Goal: Task Accomplishment & Management: Manage account settings

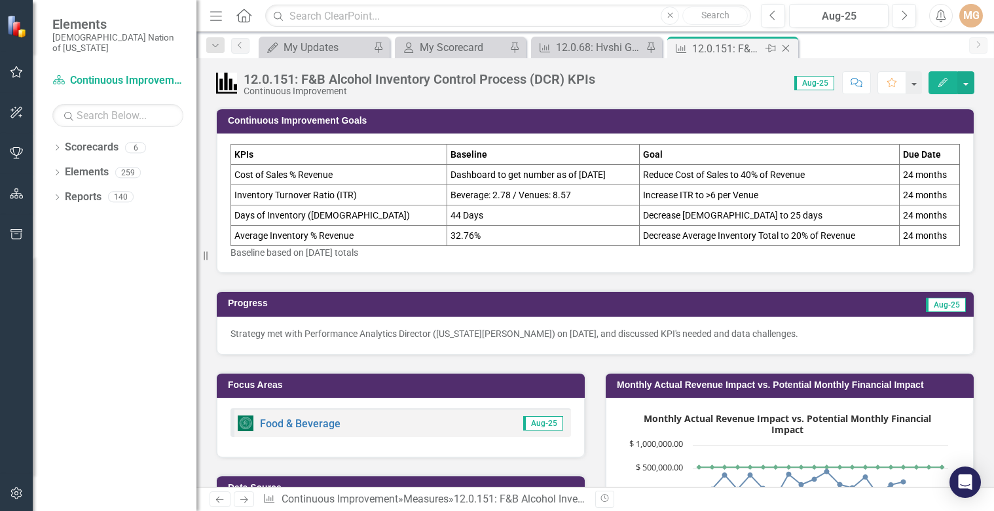
click at [789, 49] on icon "Close" at bounding box center [785, 48] width 13 height 10
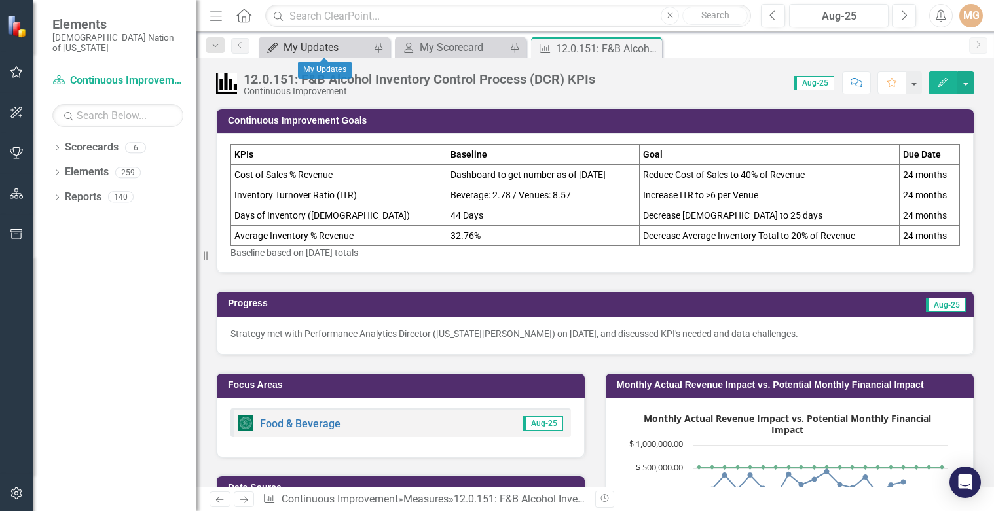
click at [333, 47] on div "My Updates" at bounding box center [326, 47] width 86 height 16
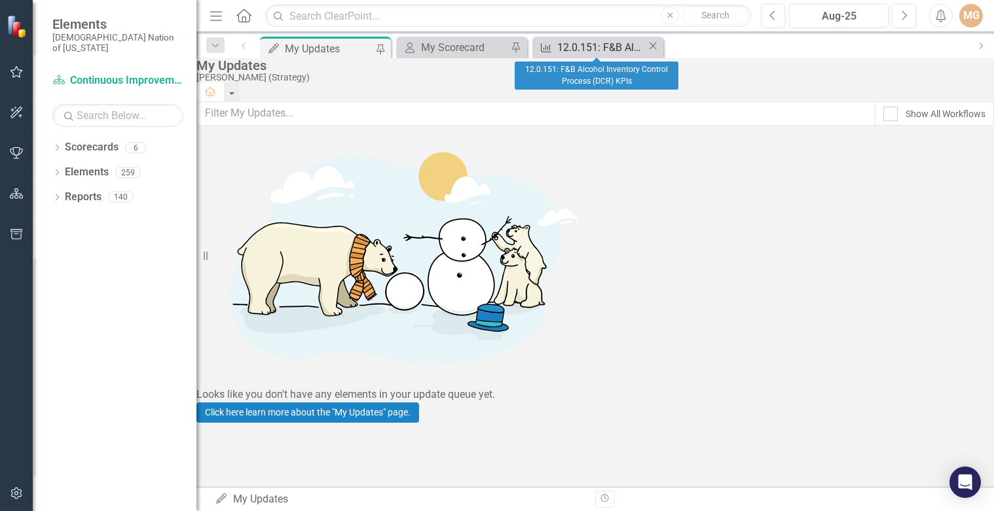
click at [610, 49] on div "12.0.151: F&B Alcohol Inventory Control Process (DCR) KPIs" at bounding box center [602, 47] width 90 height 16
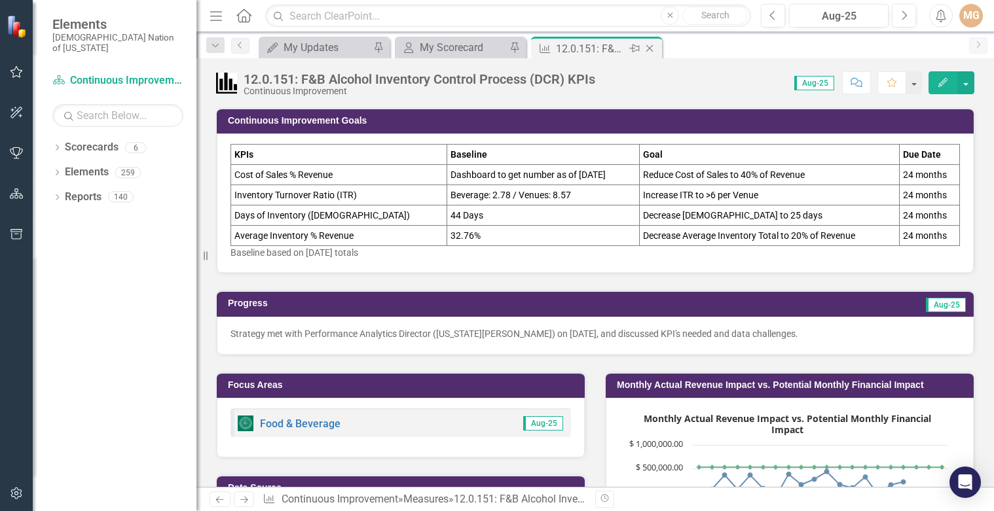
click at [651, 48] on icon "Close" at bounding box center [649, 48] width 13 height 10
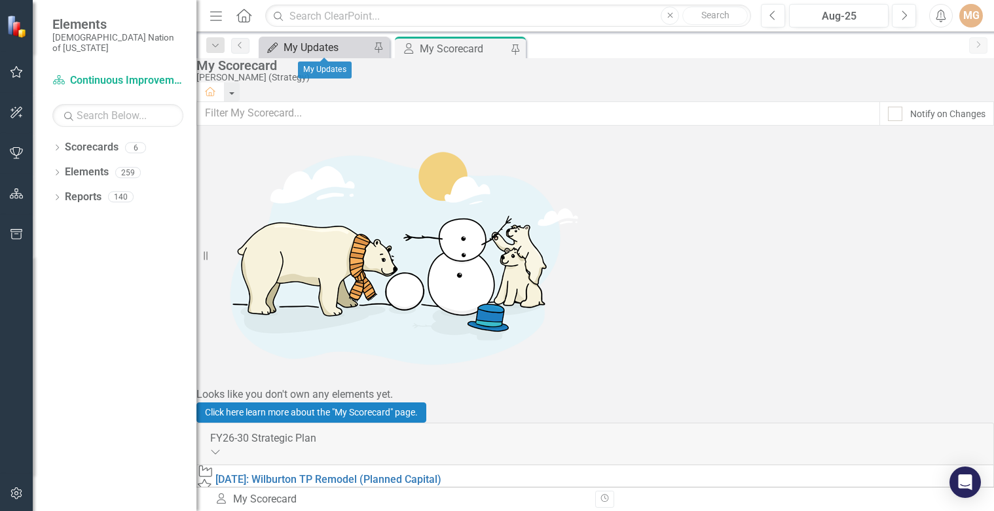
click at [315, 48] on div "My Updates" at bounding box center [326, 47] width 86 height 16
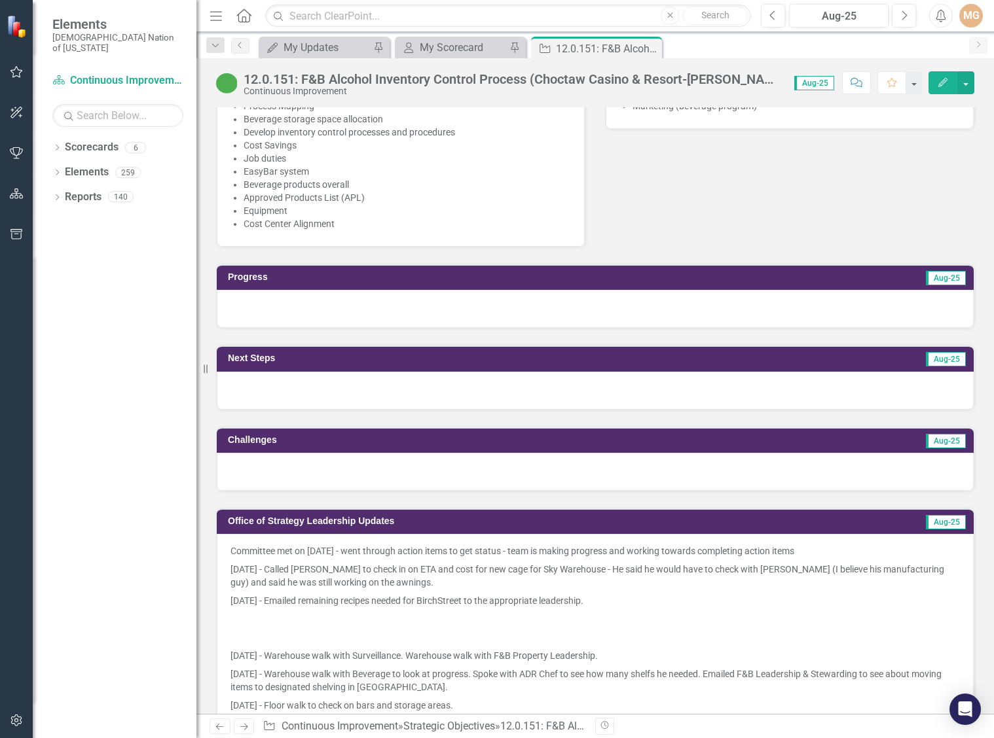
scroll to position [916, 0]
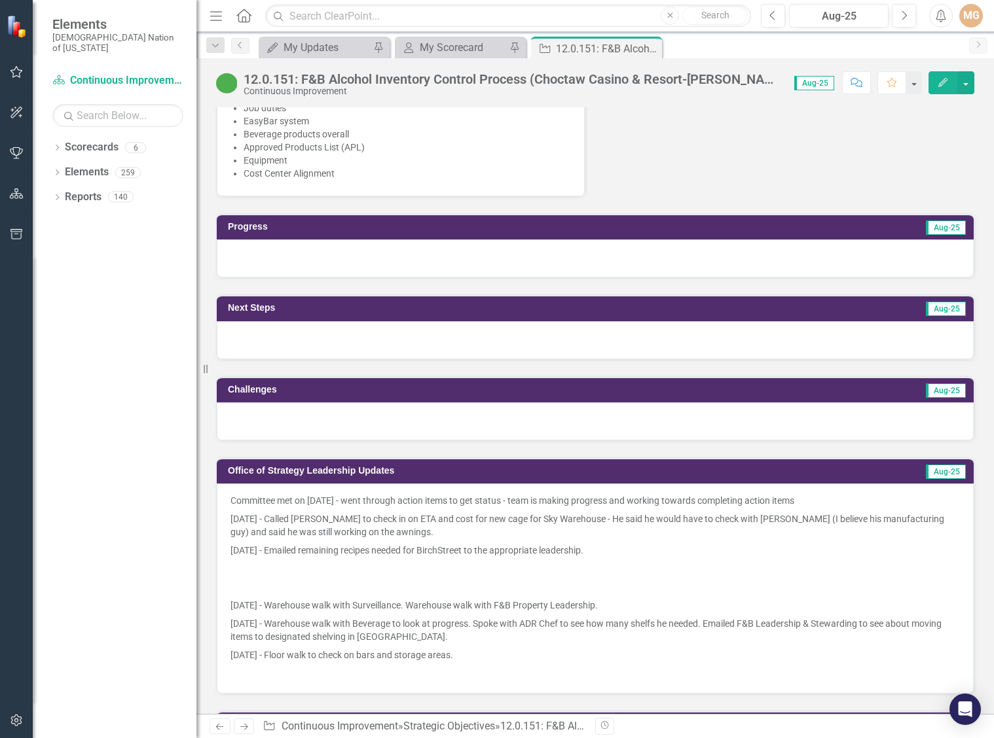
click at [461, 511] on p at bounding box center [594, 569] width 729 height 18
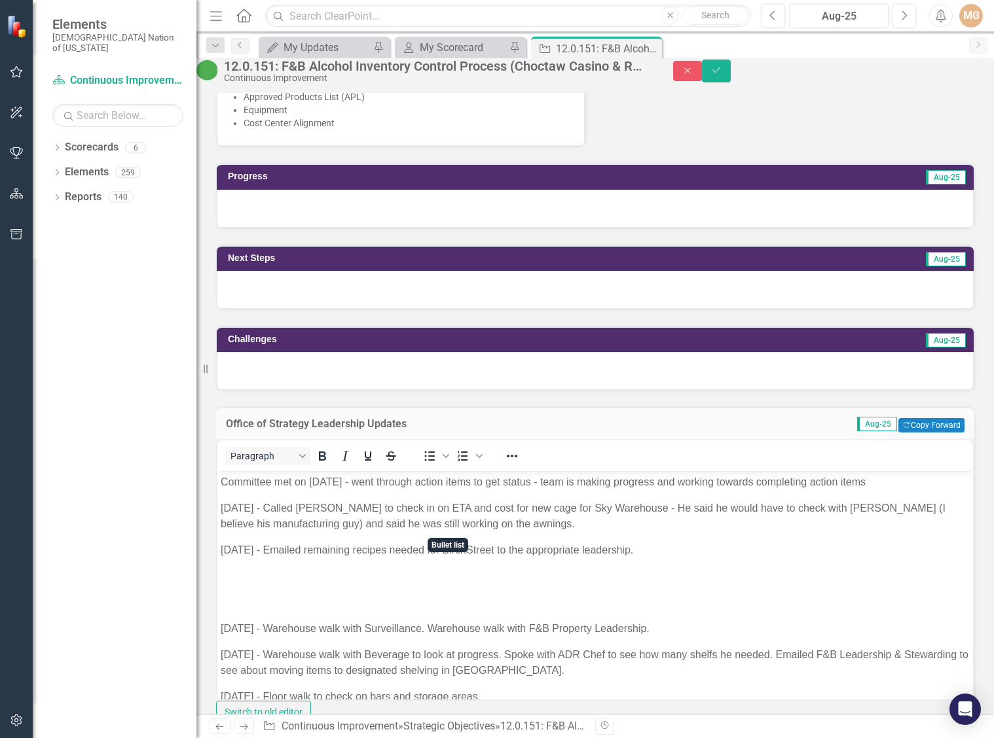
scroll to position [1047, 0]
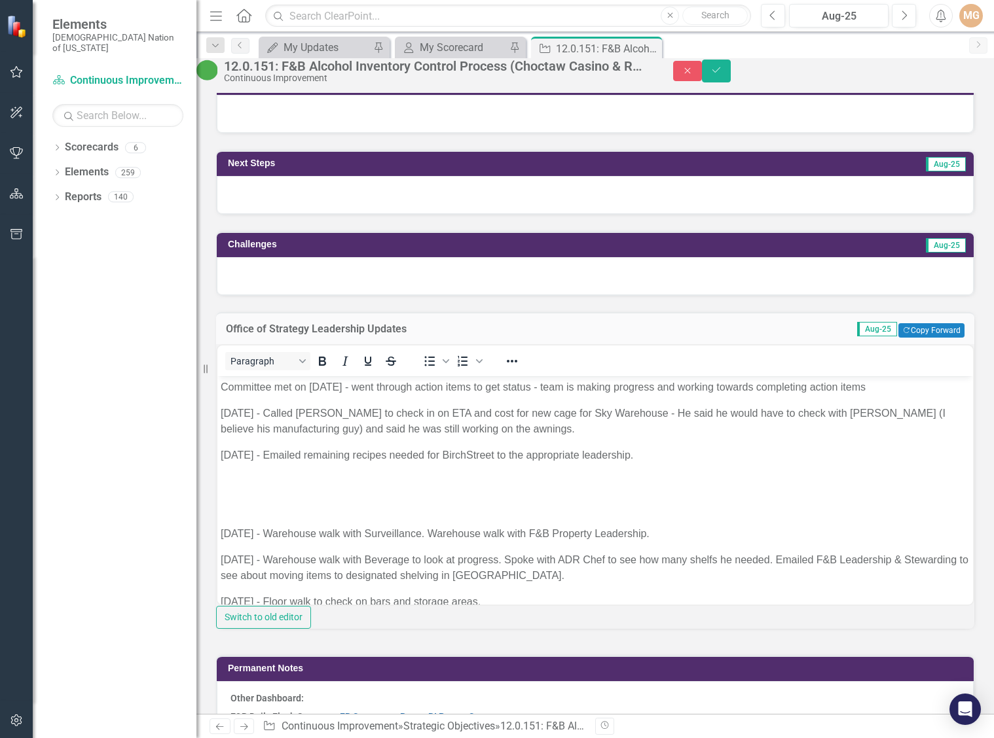
click at [249, 484] on p "Rich Text Area. Press ALT-0 for help." at bounding box center [595, 481] width 749 height 16
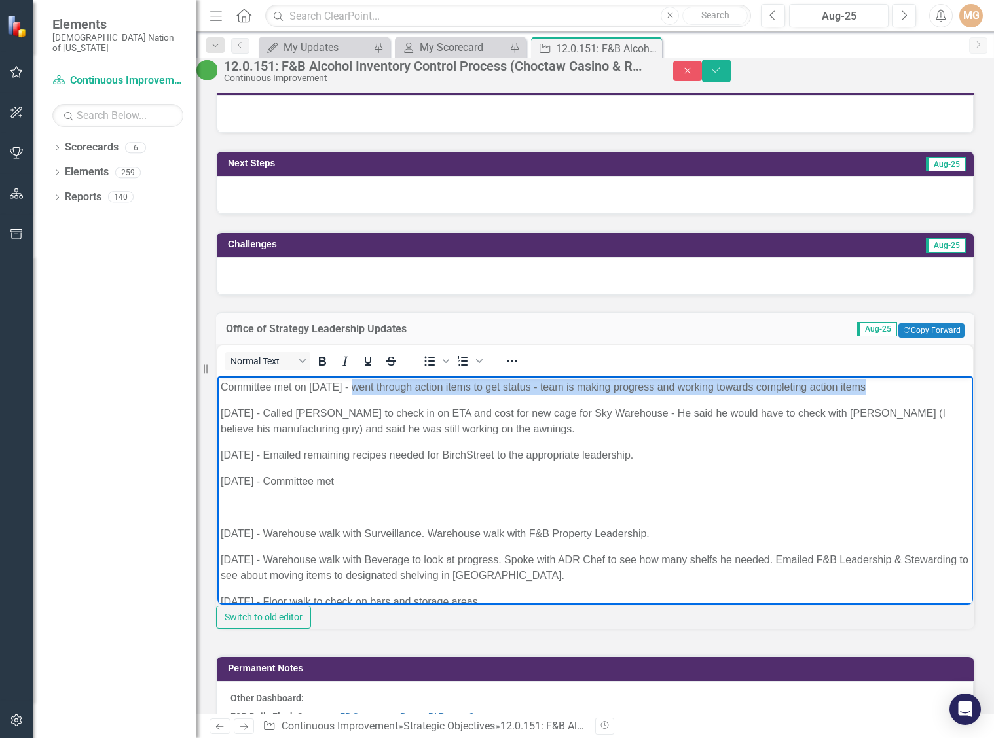
drag, startPoint x: 865, startPoint y: 382, endPoint x: 578, endPoint y: 784, distance: 494.3
click at [350, 376] on html "Committee met on [DATE] - went through action items to get status - team is mak…" at bounding box center [594, 513] width 755 height 274
copy p "went through action items to get status - team is making progress and working t…"
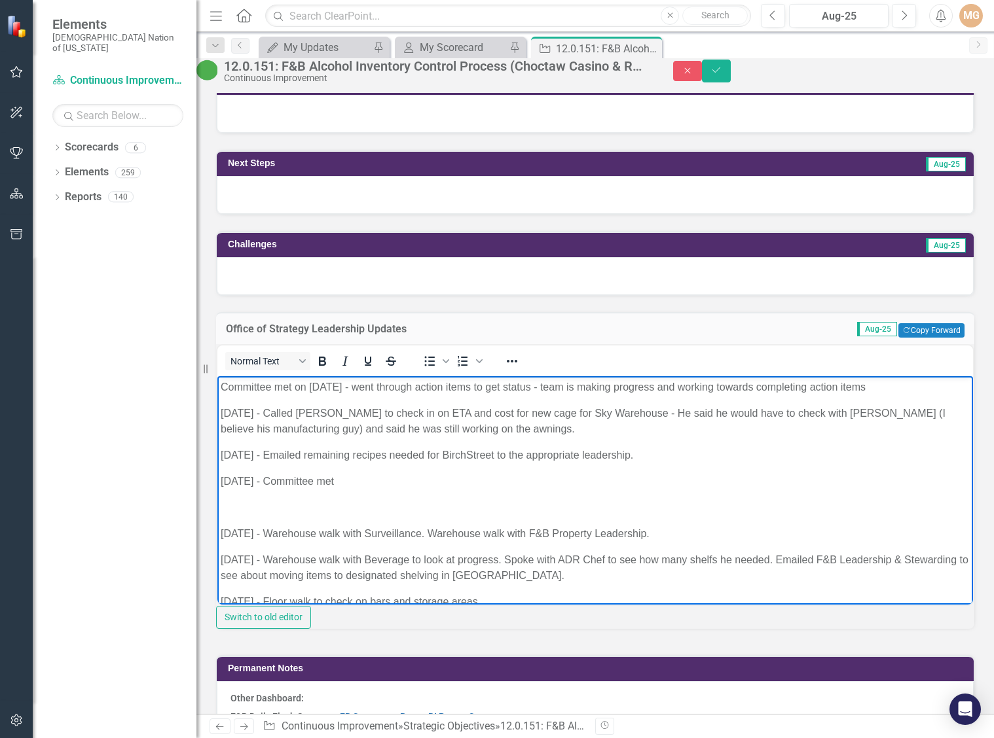
click at [363, 476] on p "[DATE] - Committee met" at bounding box center [595, 481] width 749 height 16
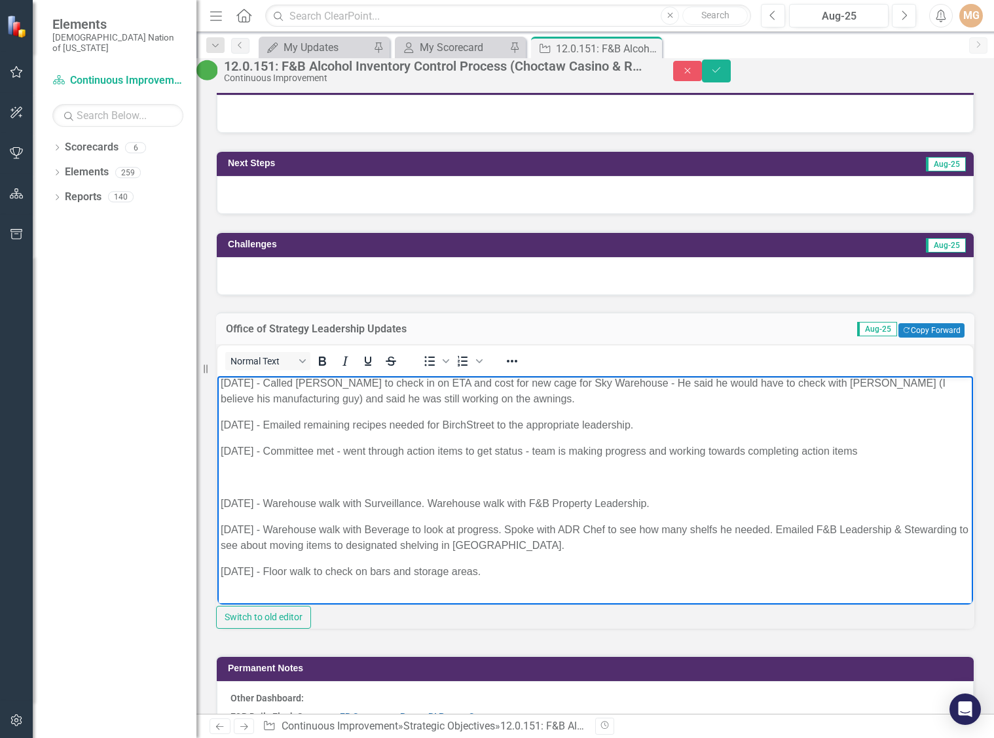
scroll to position [45, 0]
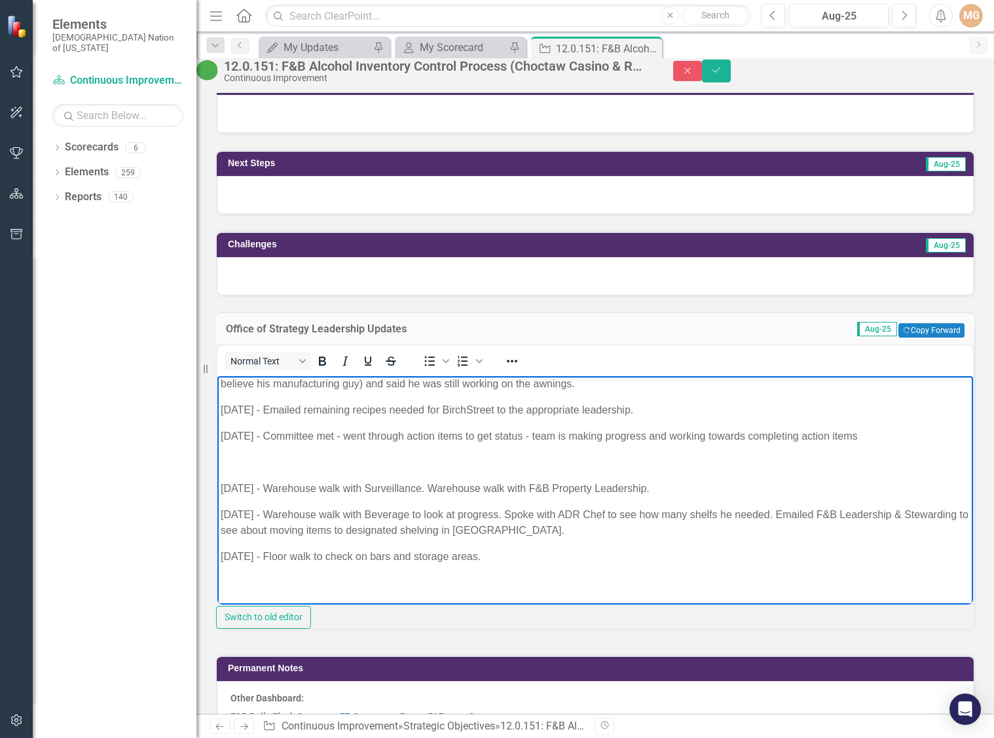
drag, startPoint x: 494, startPoint y: 556, endPoint x: 222, endPoint y: 481, distance: 281.9
click at [222, 481] on body "Committee met on [DATE] - went through action items to get status - team is mak…" at bounding box center [594, 468] width 755 height 274
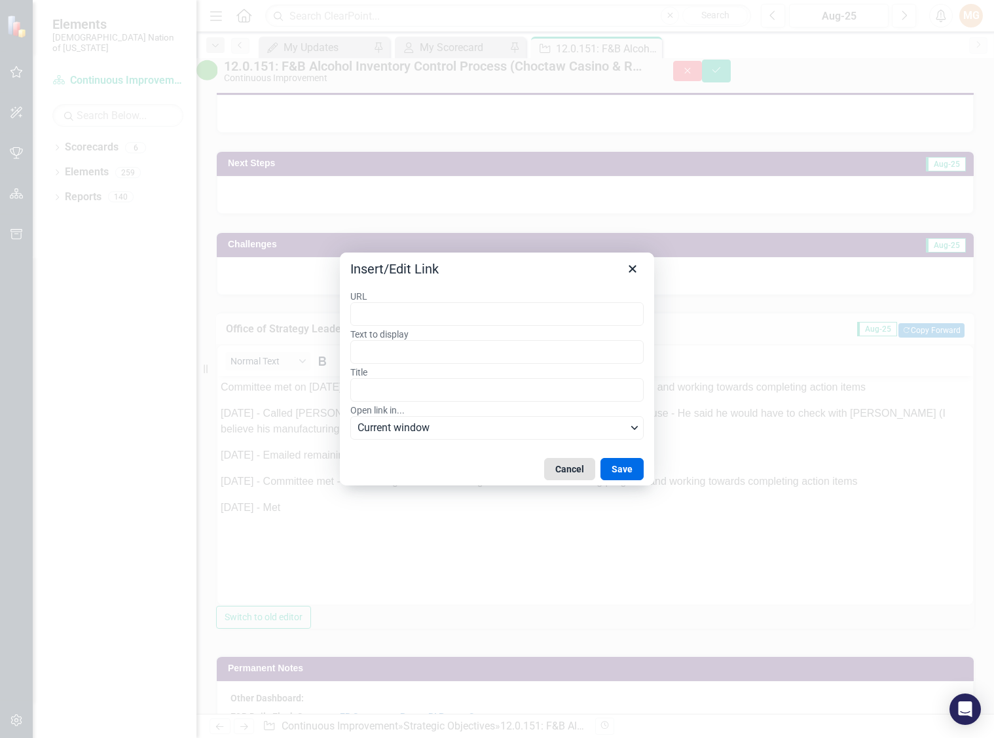
click at [580, 471] on button "Cancel" at bounding box center [569, 469] width 51 height 22
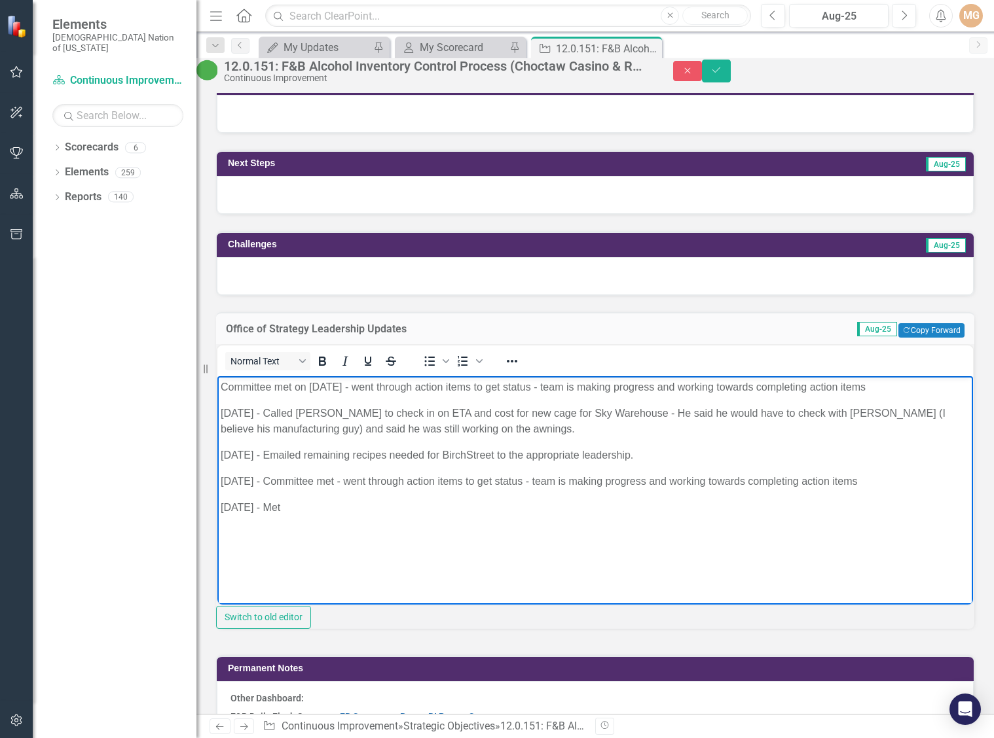
click at [314, 509] on p "[DATE] - Met" at bounding box center [595, 507] width 749 height 16
click at [333, 505] on p "[DATE] - Met with [PERSON_NAME]" at bounding box center [595, 507] width 749 height 16
drag, startPoint x: 338, startPoint y: 507, endPoint x: 287, endPoint y: 513, distance: 52.1
click at [287, 511] on p "[DATE] - Met with [PERSON_NAME]" at bounding box center [595, 507] width 749 height 16
click at [660, 505] on p "[DATE] - Met [PERSON_NAME] at [GEOGRAPHIC_DATA] to discuss new layout and dedic…" at bounding box center [595, 507] width 749 height 16
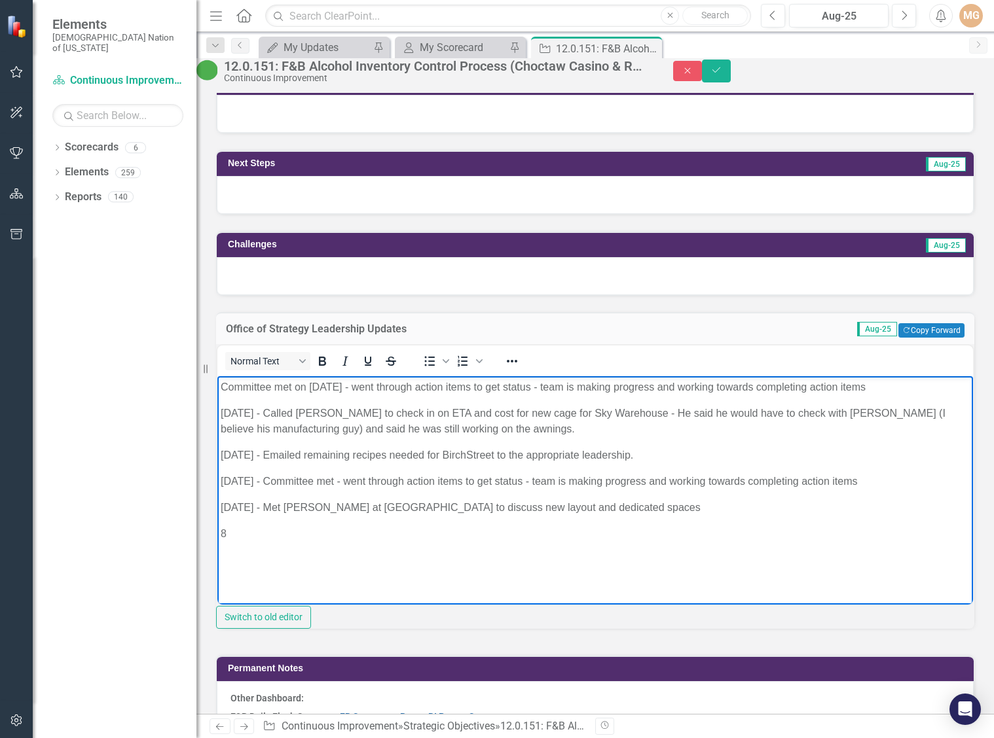
click at [347, 511] on body "Committee met on [DATE] - went through action items to get status - team is mak…" at bounding box center [594, 492] width 755 height 232
click at [347, 503] on p "[DATE] - Met [PERSON_NAME] at [GEOGRAPHIC_DATA] to discuss new layout and dedic…" at bounding box center [595, 507] width 749 height 16
click at [230, 511] on p "8" at bounding box center [595, 534] width 749 height 16
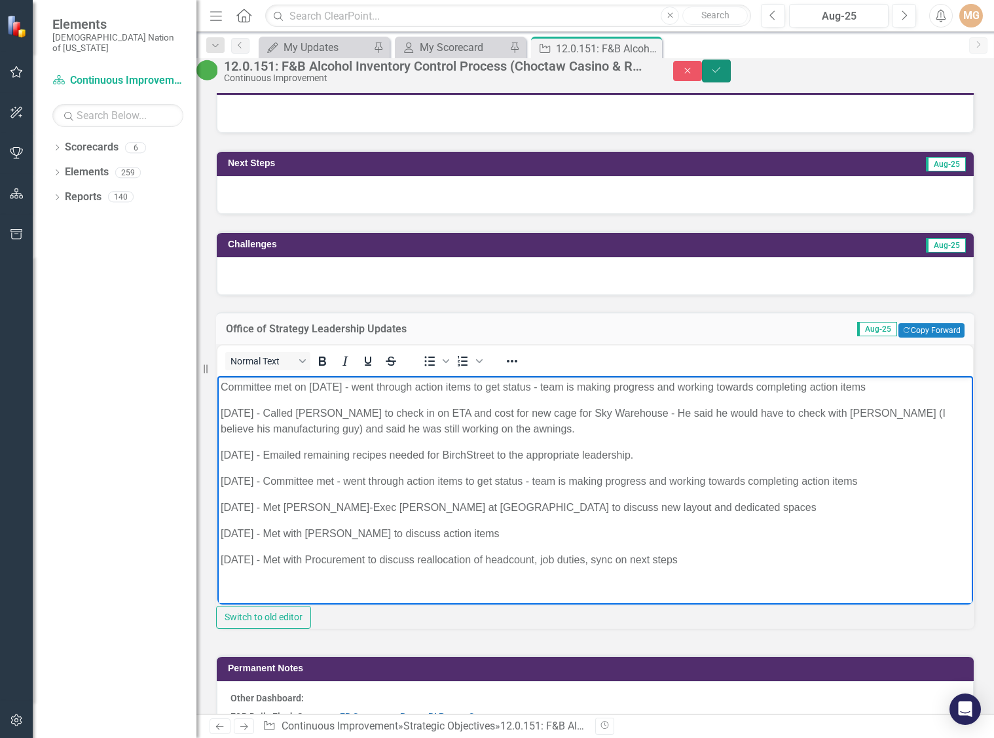
click at [731, 82] on button "Save" at bounding box center [716, 71] width 29 height 23
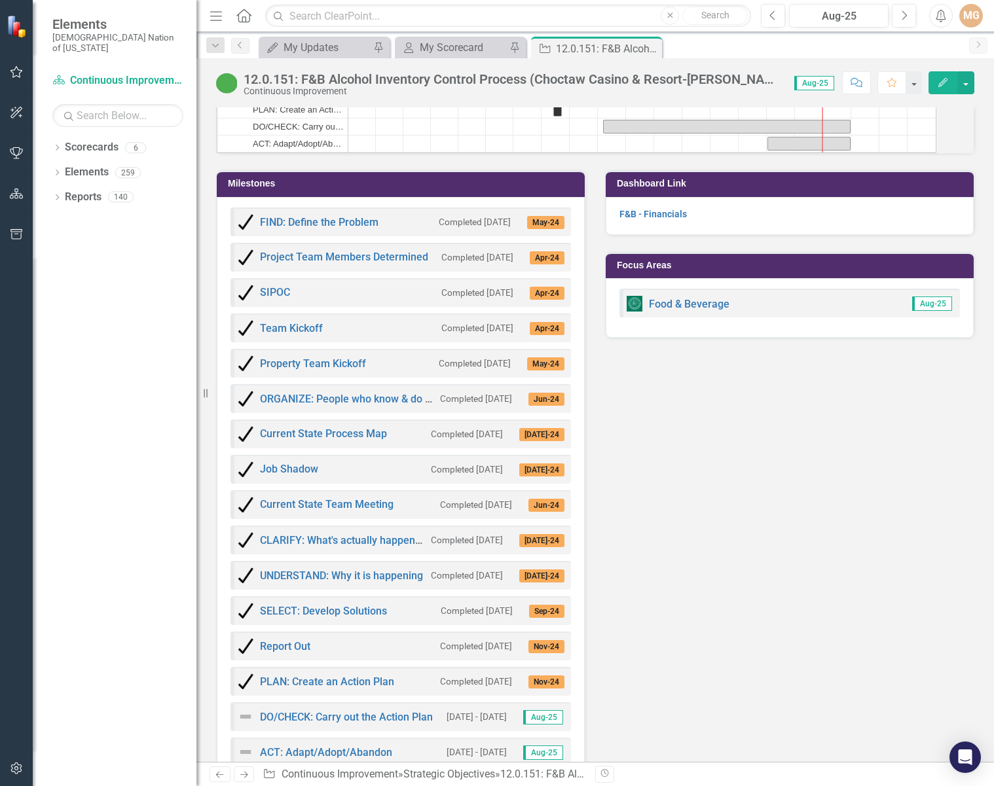
scroll to position [2471, 0]
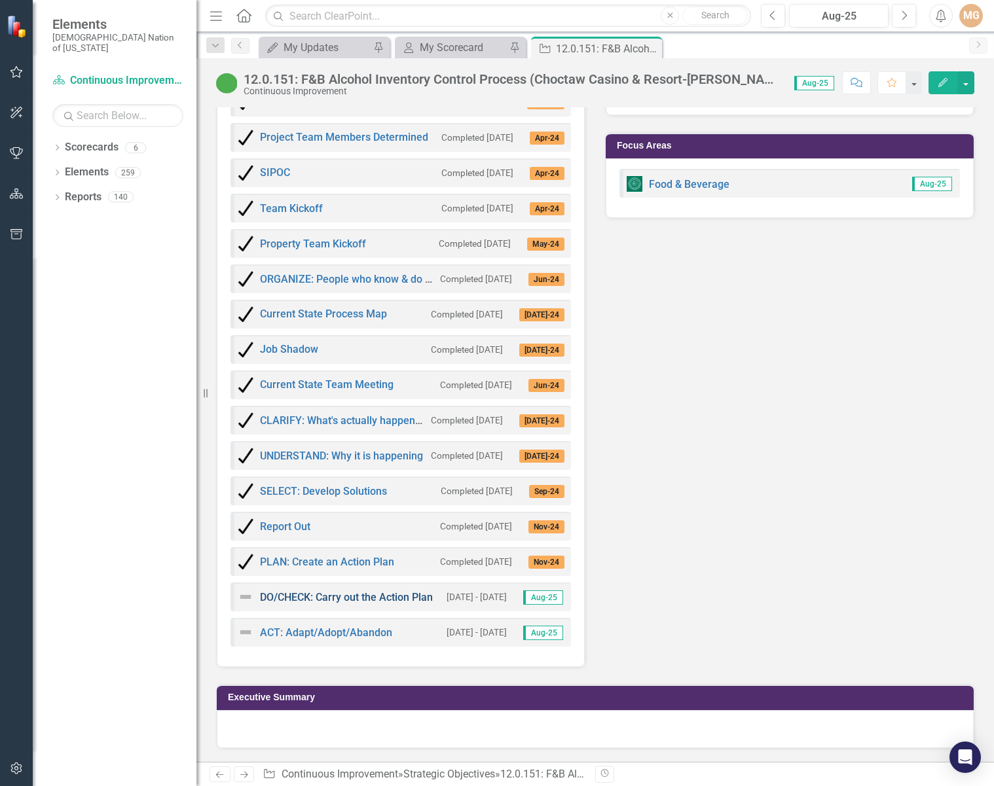
click at [371, 511] on link "DO/CHECK: Carry out the Action Plan" at bounding box center [346, 597] width 173 height 12
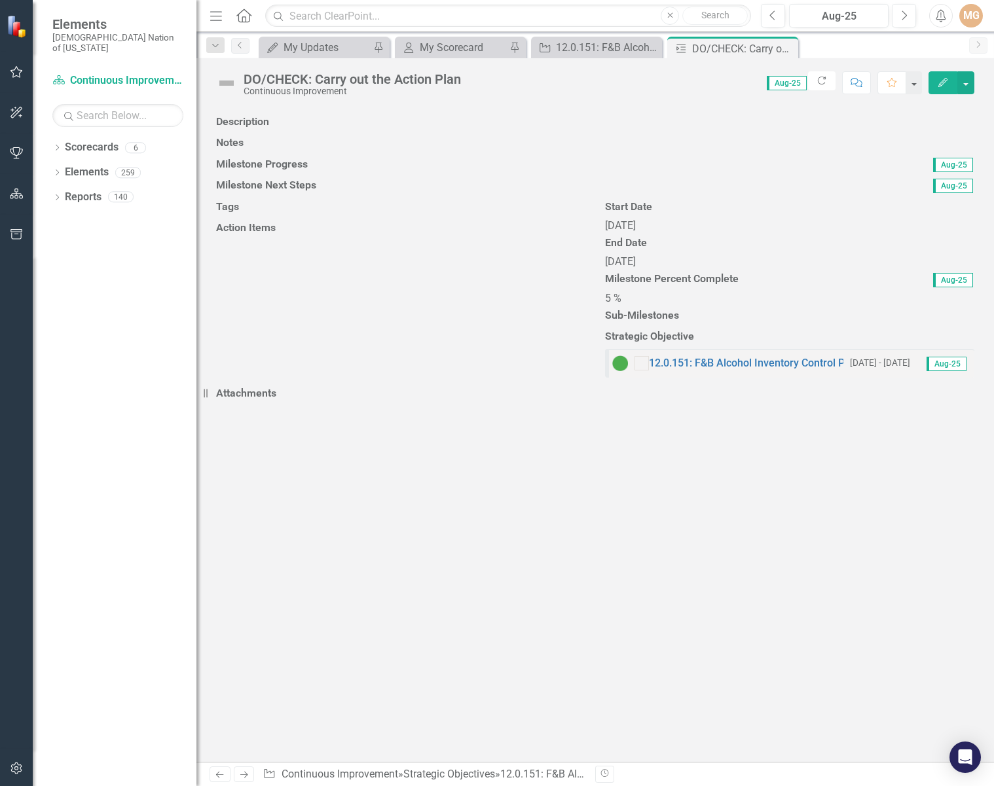
click at [225, 82] on img at bounding box center [226, 83] width 21 height 21
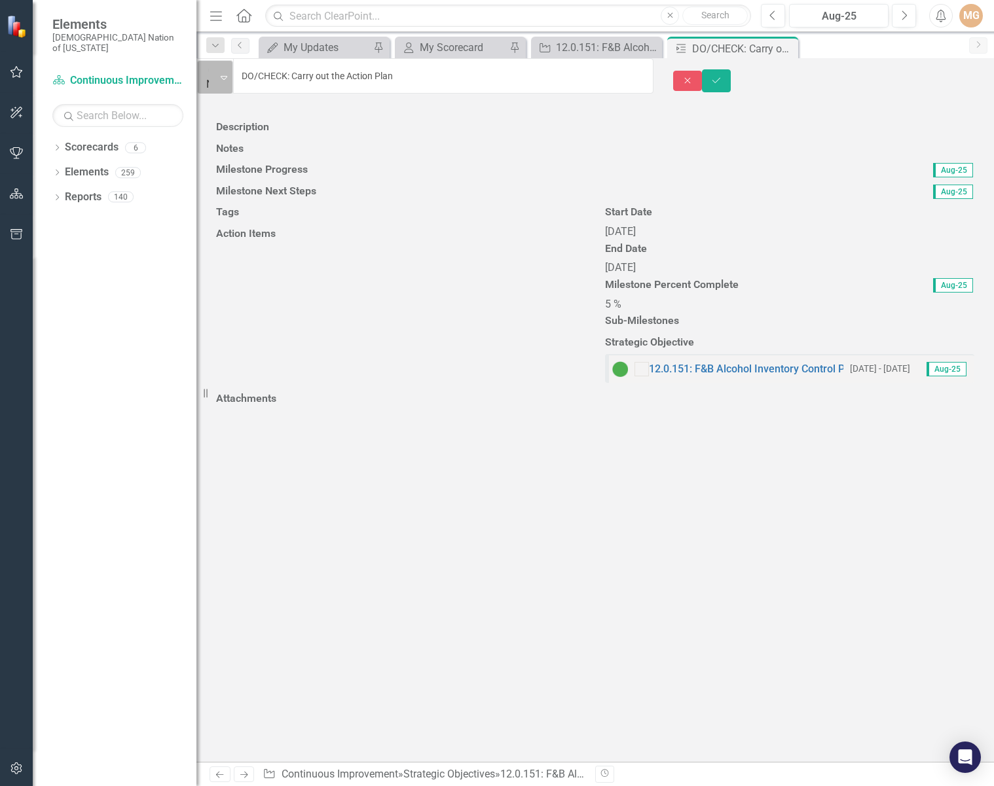
click at [232, 69] on div "Expand" at bounding box center [223, 77] width 17 height 33
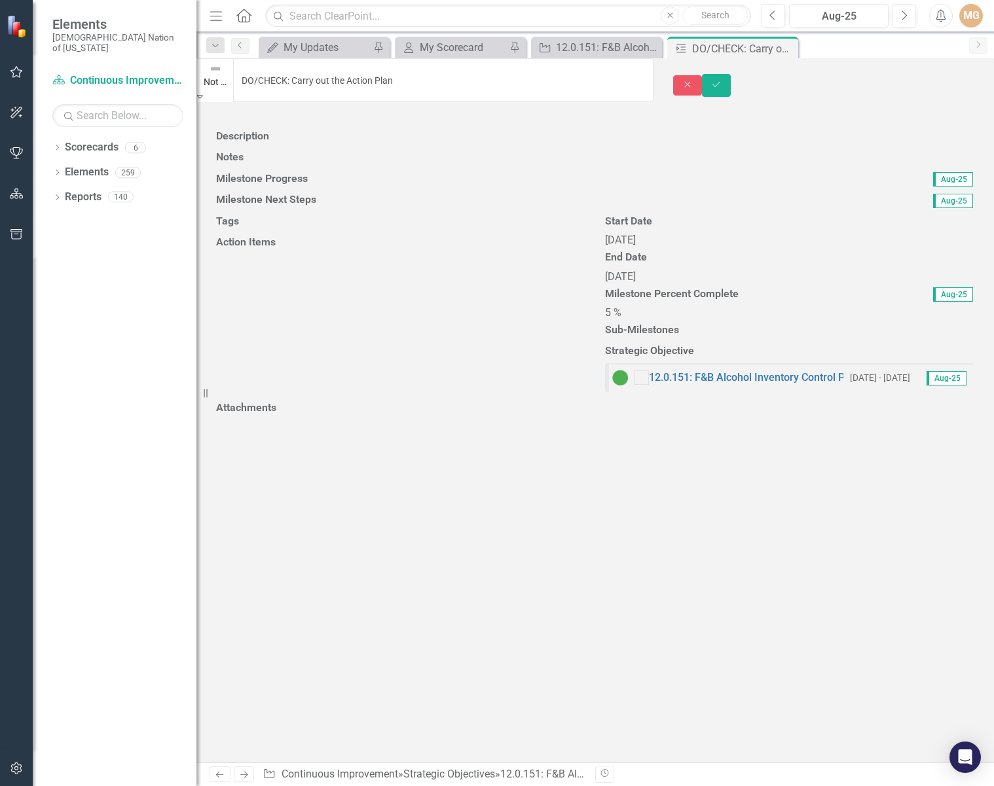
click at [636, 283] on span "[DATE]" at bounding box center [620, 276] width 31 height 12
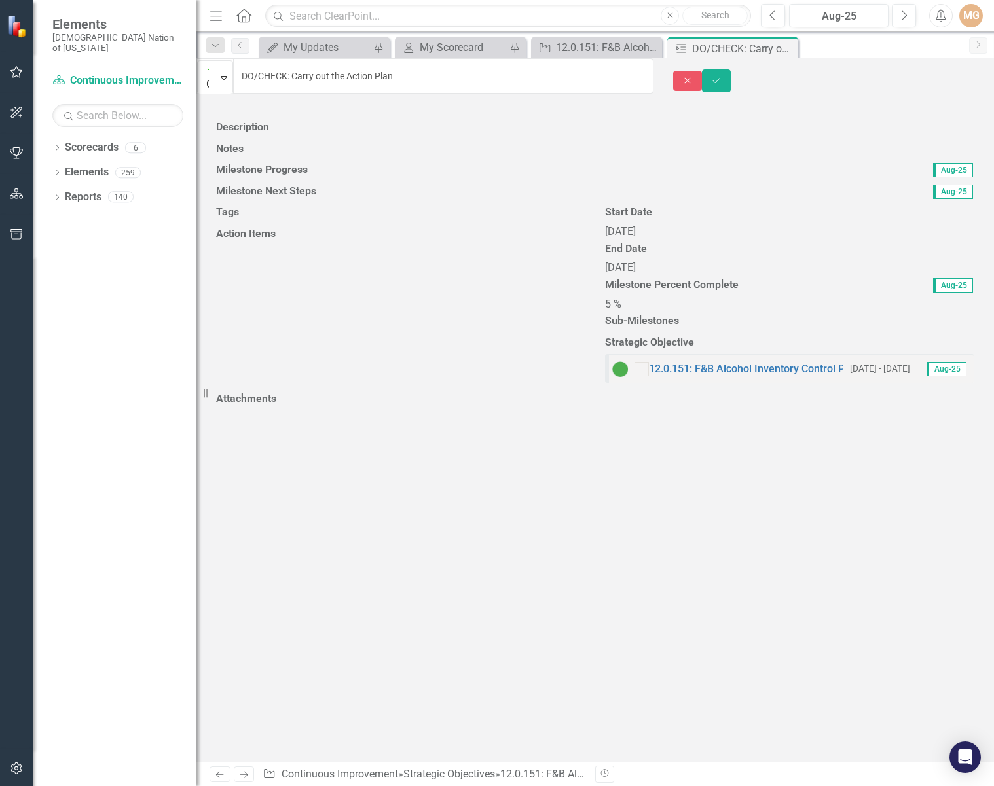
click at [636, 274] on span "[DATE]" at bounding box center [620, 267] width 31 height 12
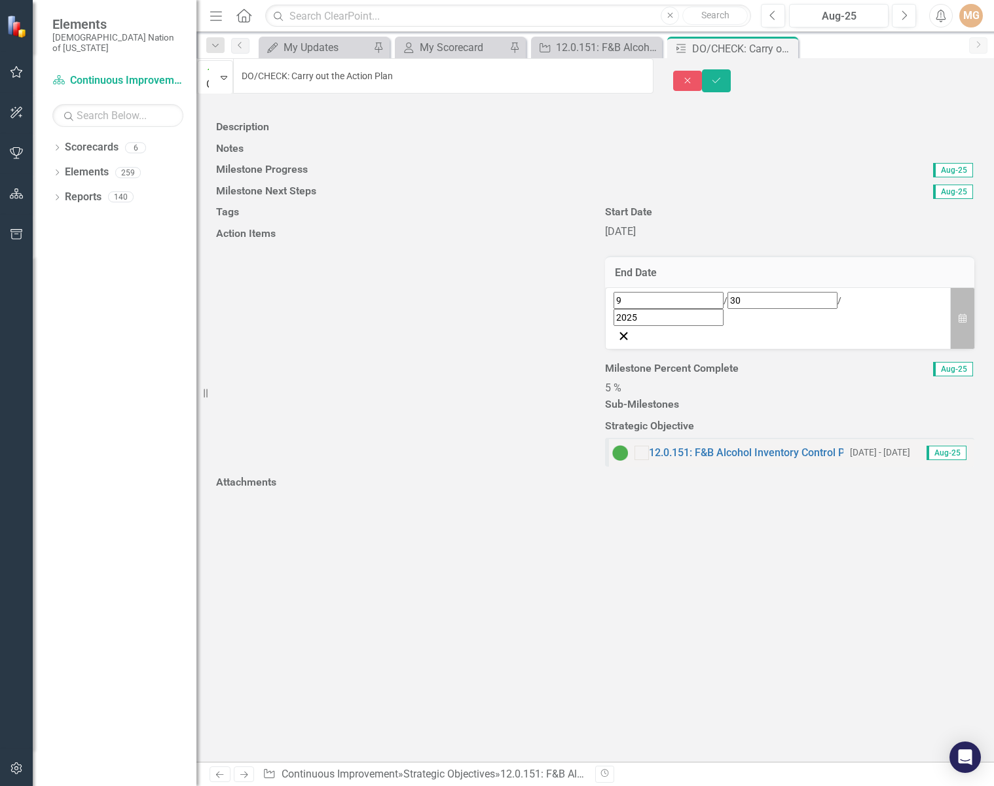
click at [950, 350] on button "Calendar" at bounding box center [962, 318] width 25 height 62
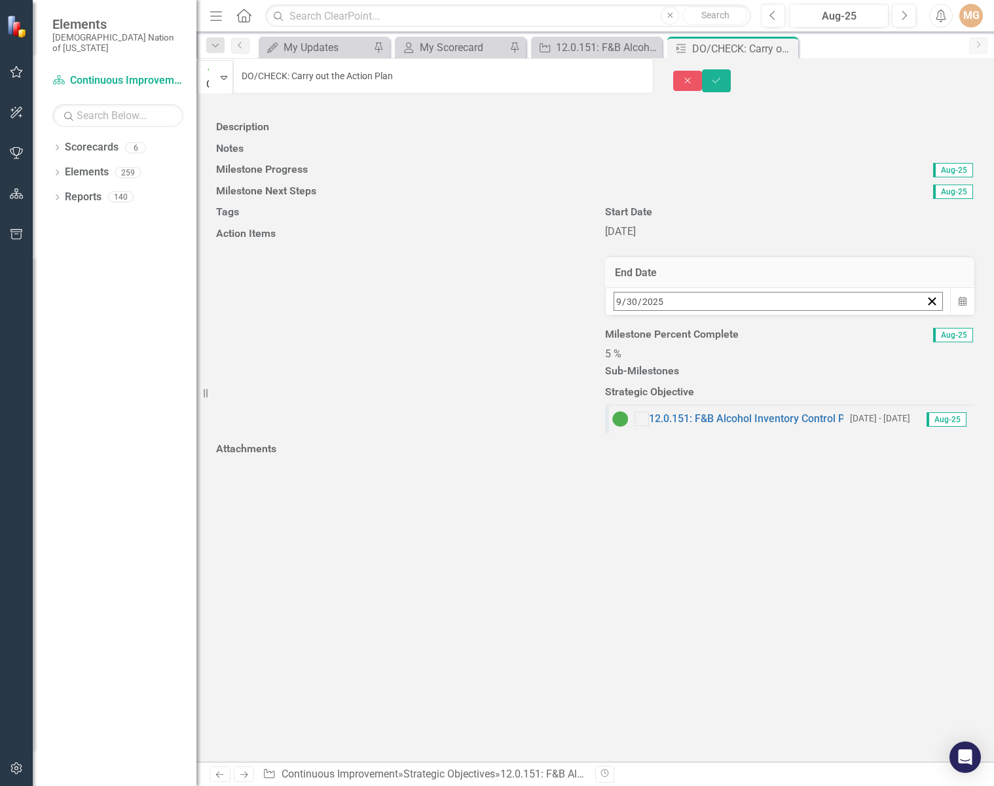
click at [805, 344] on button "›" at bounding box center [790, 330] width 29 height 29
click at [658, 411] on abbr "3" at bounding box center [655, 406] width 5 height 10
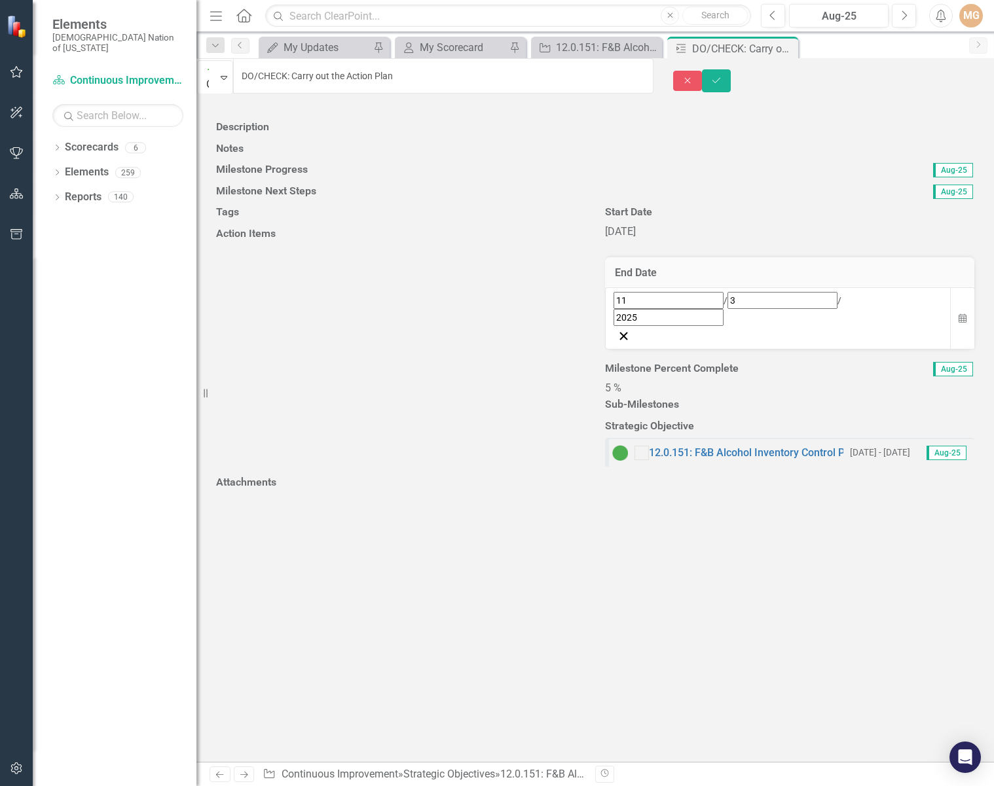
click at [640, 396] on div "5 %" at bounding box center [789, 388] width 369 height 15
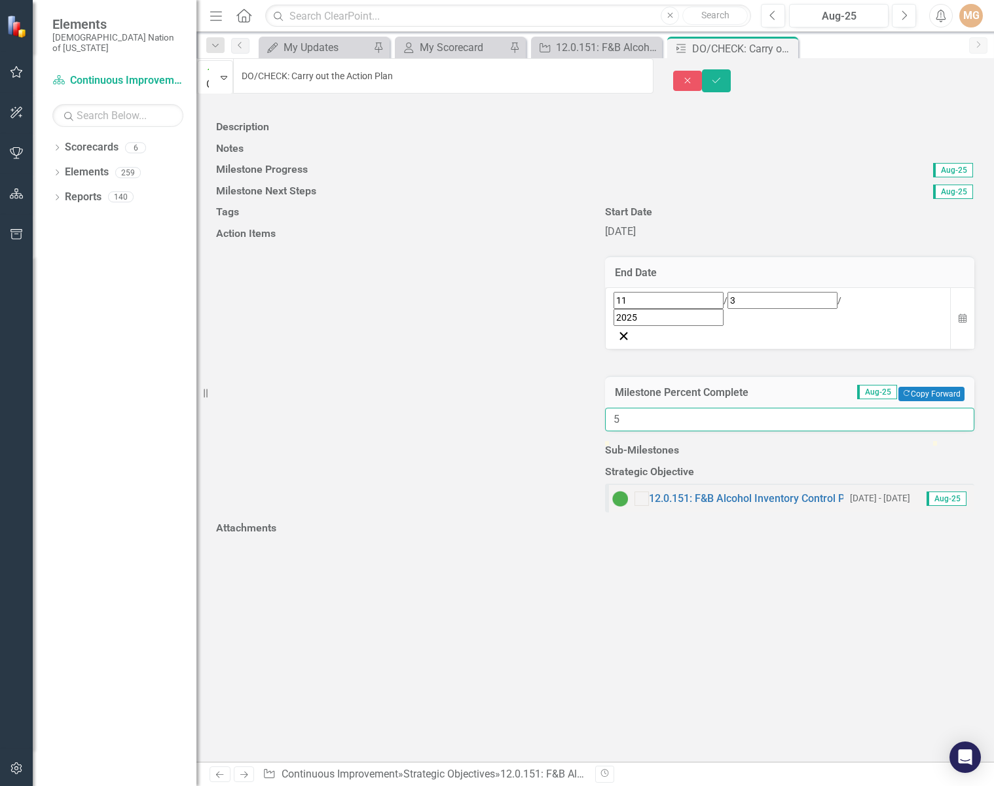
drag, startPoint x: 641, startPoint y: 734, endPoint x: 591, endPoint y: 731, distance: 49.8
click at [595, 441] on div "Milestone Percent Complete Aug-25 Copy Forward Copy Forward 5" at bounding box center [789, 400] width 389 height 82
type input "50"
click at [731, 84] on button "Save" at bounding box center [716, 80] width 29 height 23
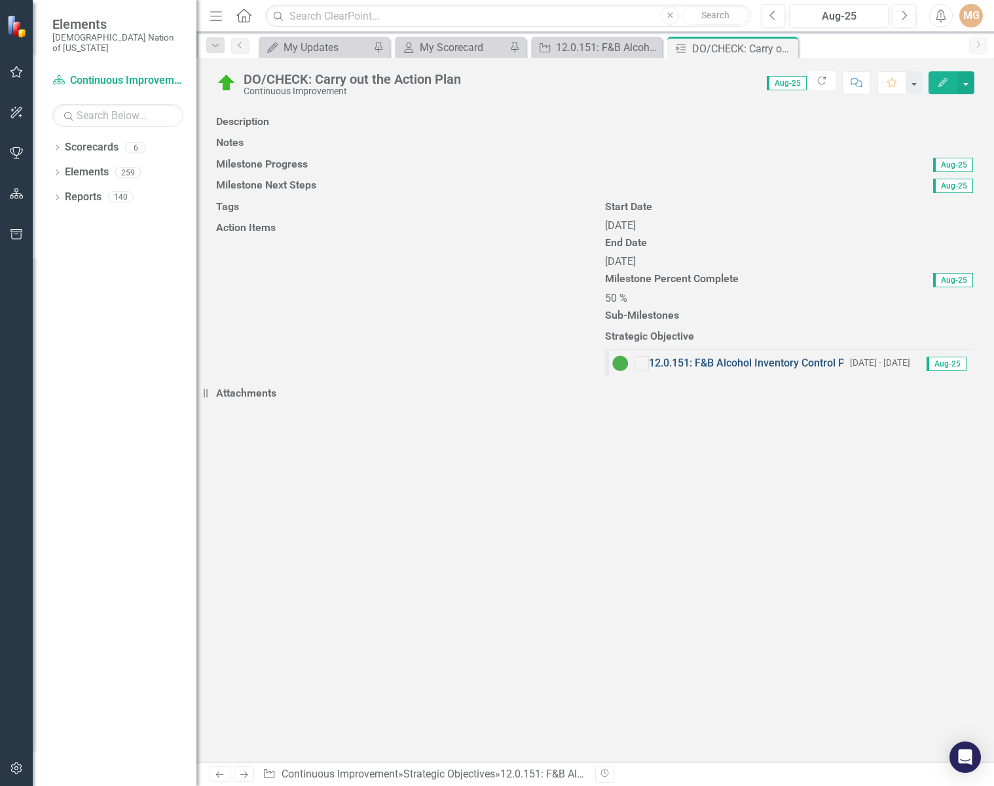
scroll to position [0, 0]
click at [0, 0] on icon "Close" at bounding box center [0, 0] width 0 height 0
click at [647, 50] on icon "Close" at bounding box center [649, 48] width 13 height 10
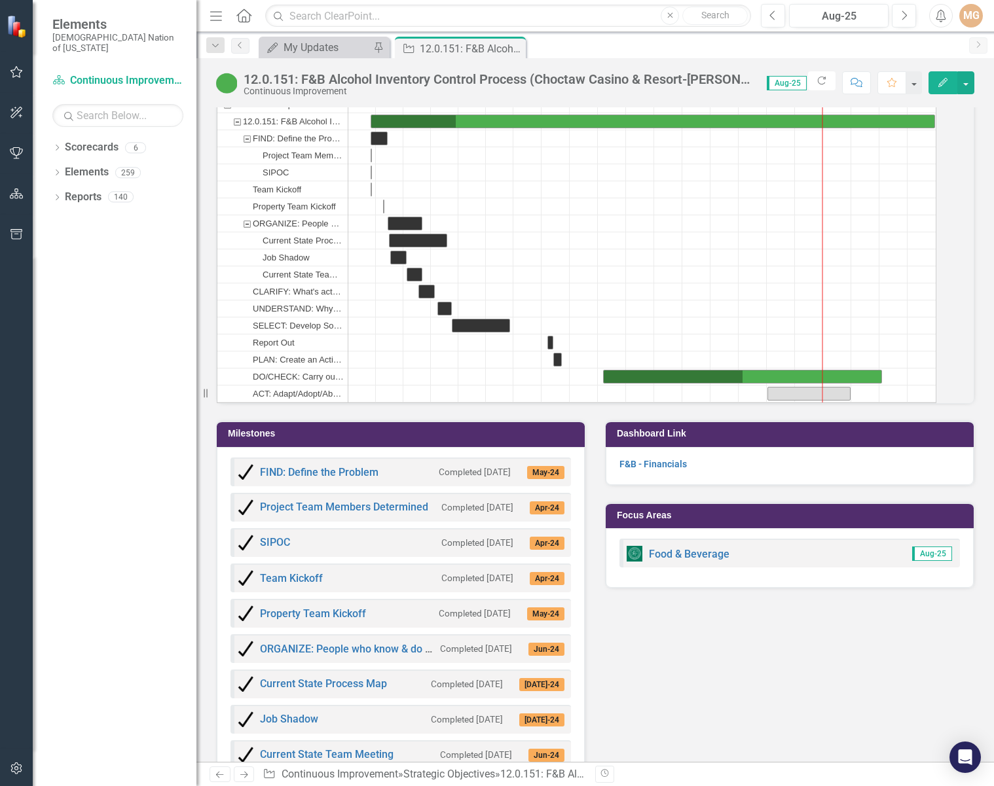
scroll to position [2095, 0]
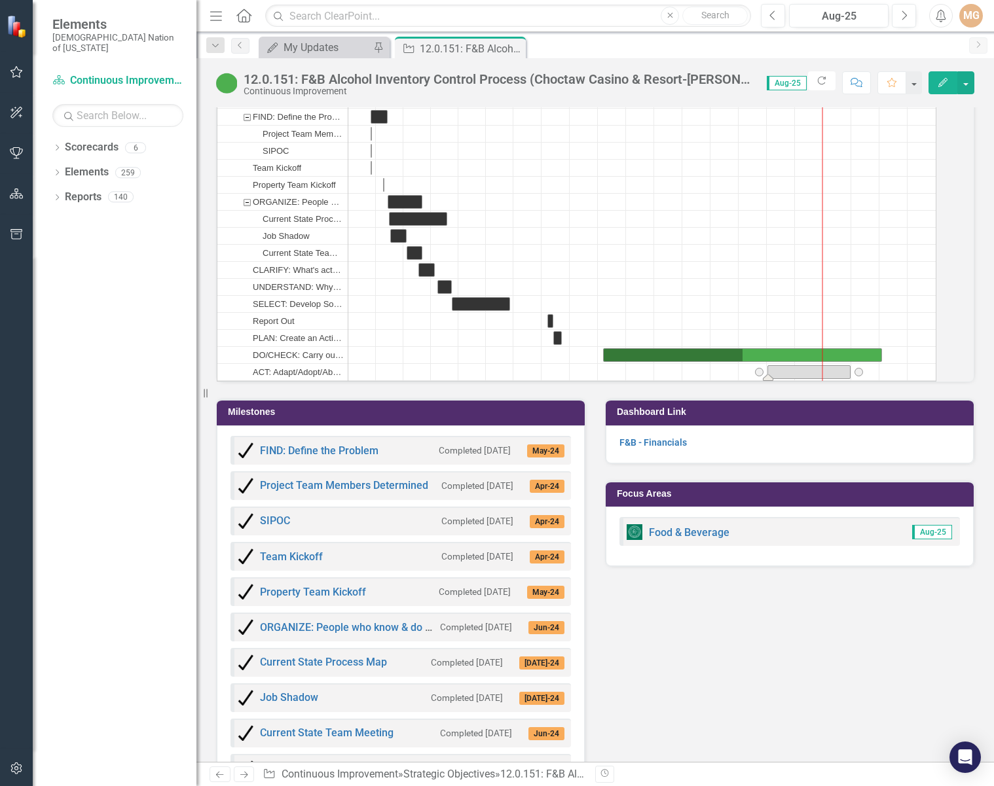
click at [803, 378] on div "Task: Start date: 2025-07-01 End date: 2025-09-30" at bounding box center [809, 372] width 82 height 12
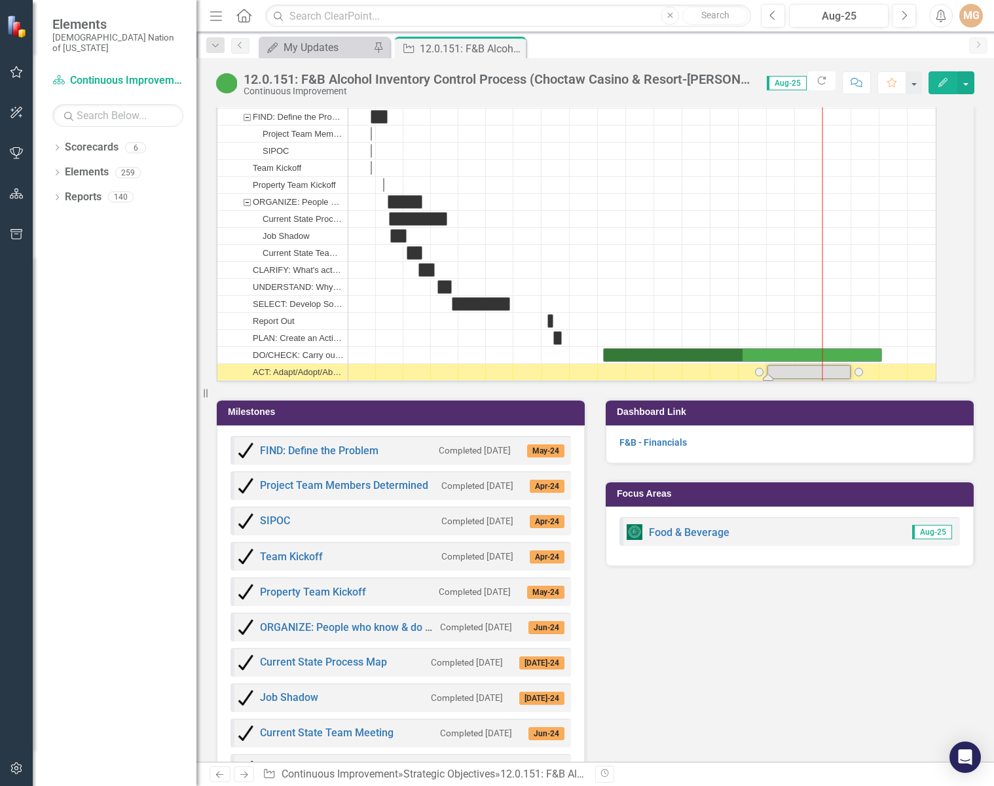
click at [803, 378] on div "Task: Start date: 2025-07-01 End date: 2025-09-30" at bounding box center [809, 372] width 82 height 12
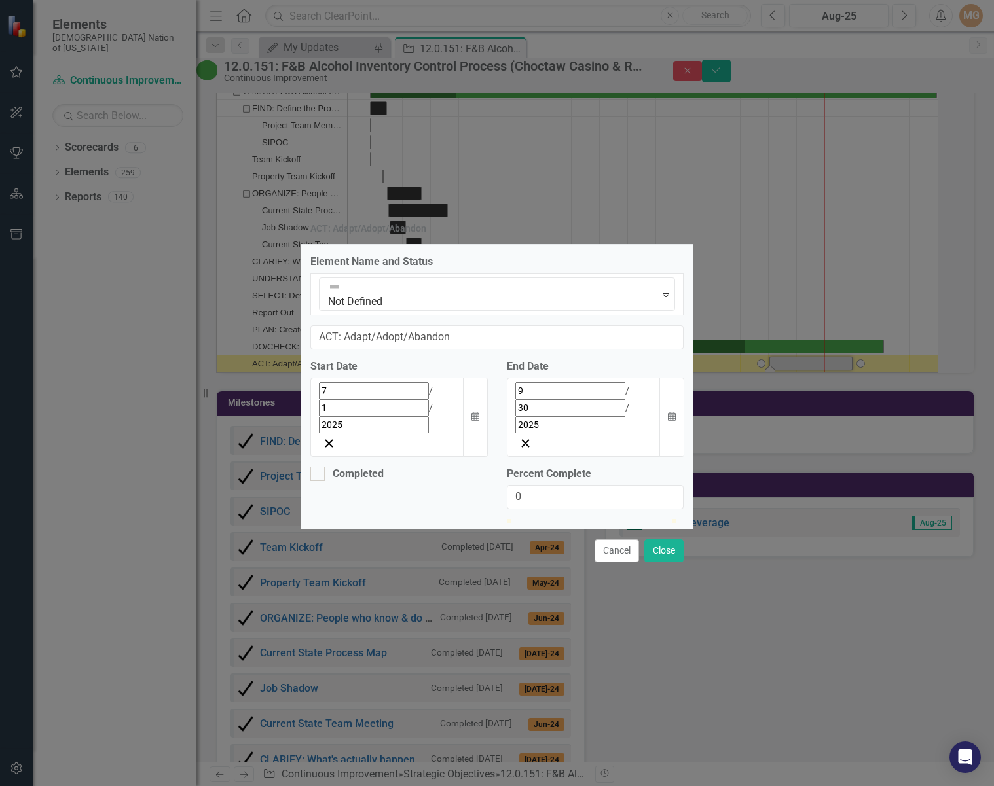
scroll to position [2100, 0]
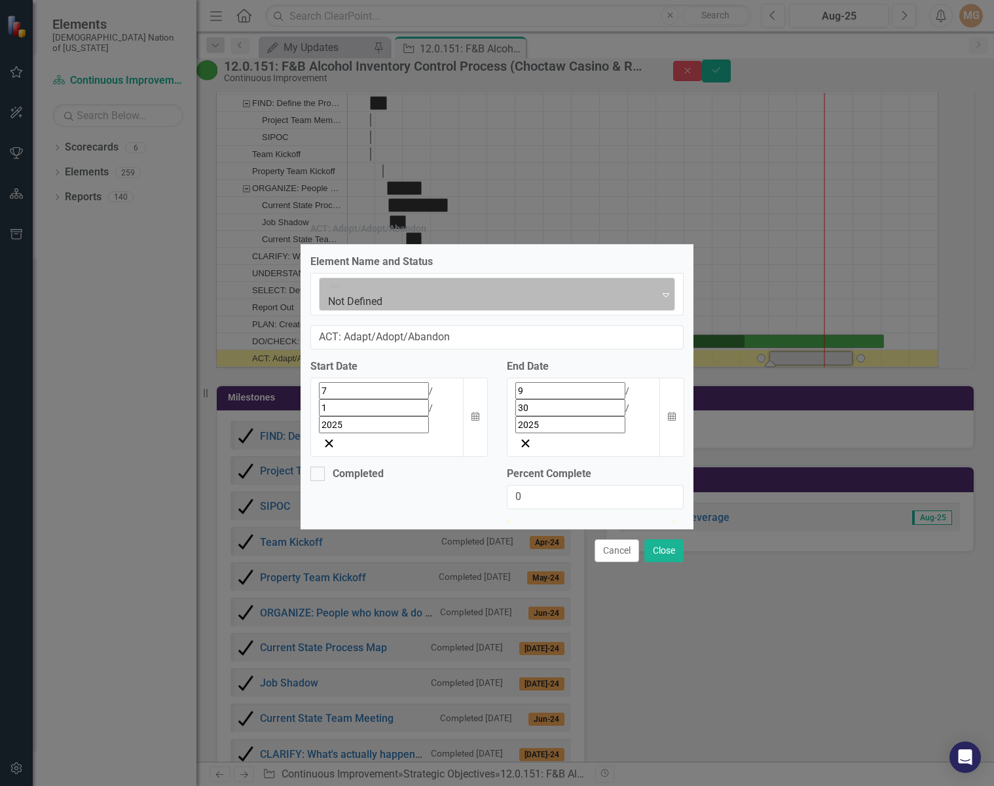
click at [333, 311] on div "Not Defined" at bounding box center [489, 294] width 336 height 33
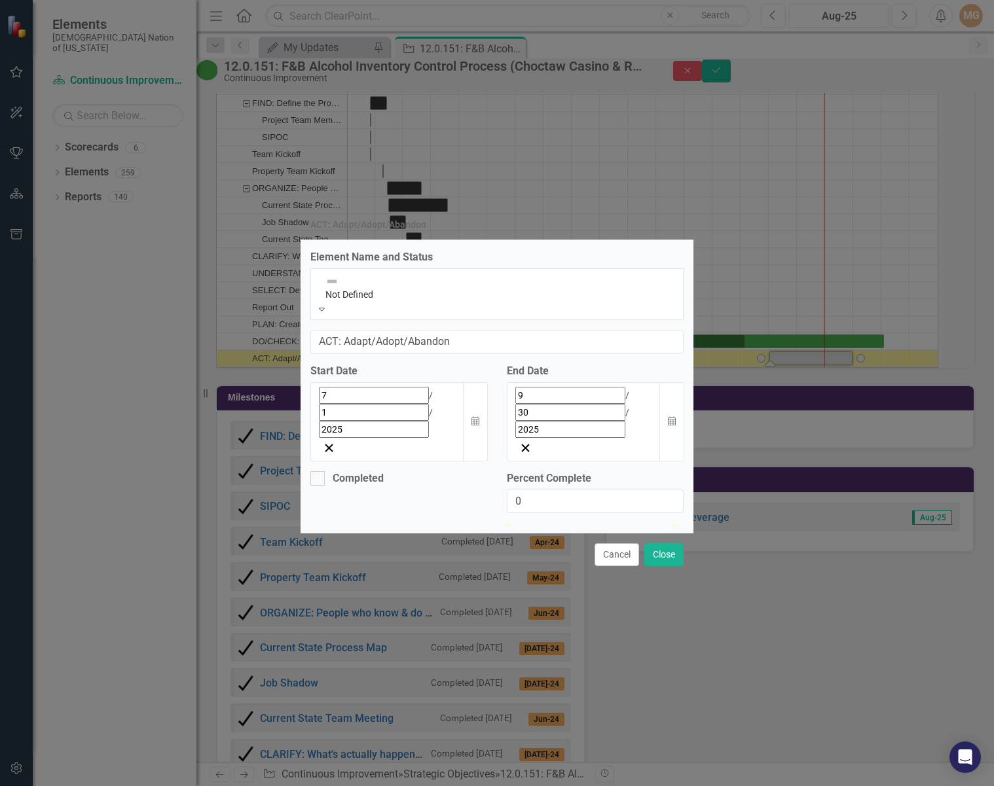
click at [333, 302] on div "Not Defined" at bounding box center [497, 287] width 356 height 29
click at [608, 511] on button "Cancel" at bounding box center [616, 554] width 45 height 23
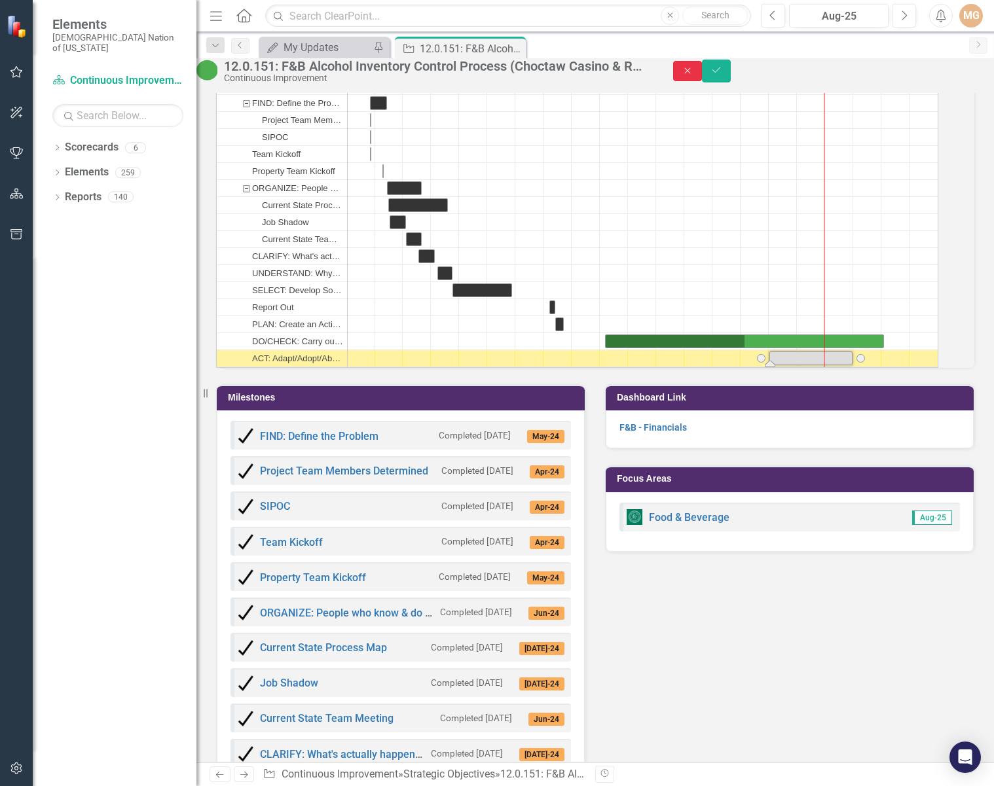
click at [702, 81] on button "Close" at bounding box center [687, 71] width 29 height 20
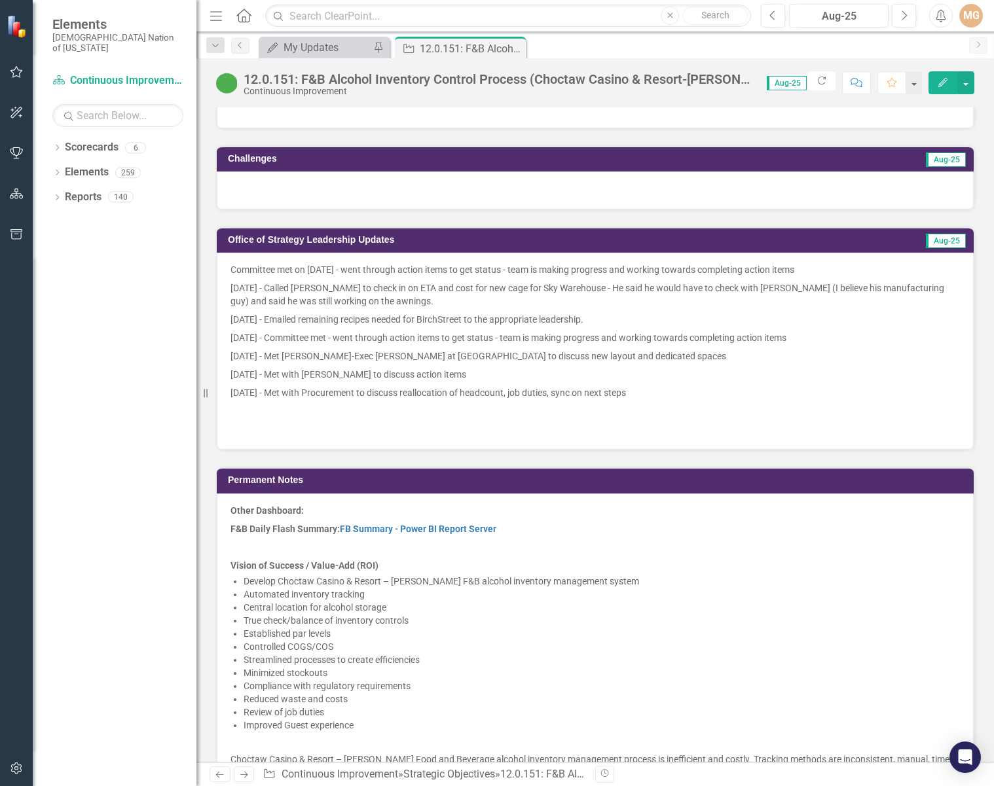
scroll to position [1047, 0]
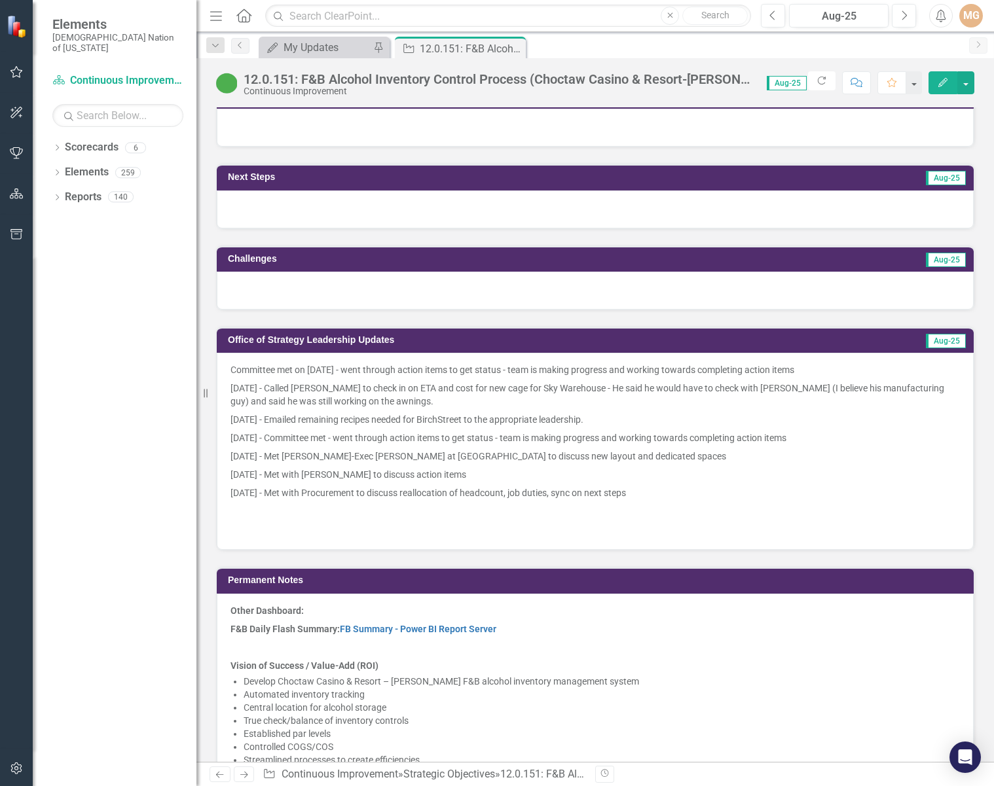
click at [260, 447] on p "[DATE] - Committee met - went through action items to get status - team is maki…" at bounding box center [594, 438] width 729 height 18
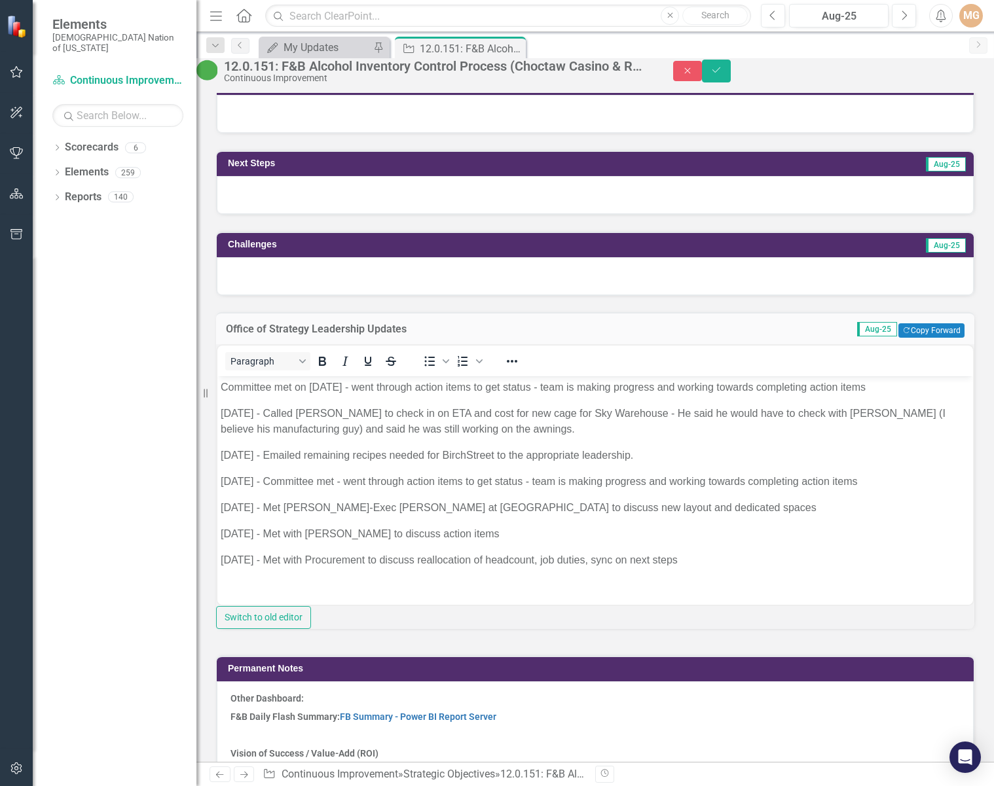
scroll to position [0, 0]
click at [225, 469] on body "Committee met on [DATE] - went through action items to get status - team is mak…" at bounding box center [594, 505] width 755 height 258
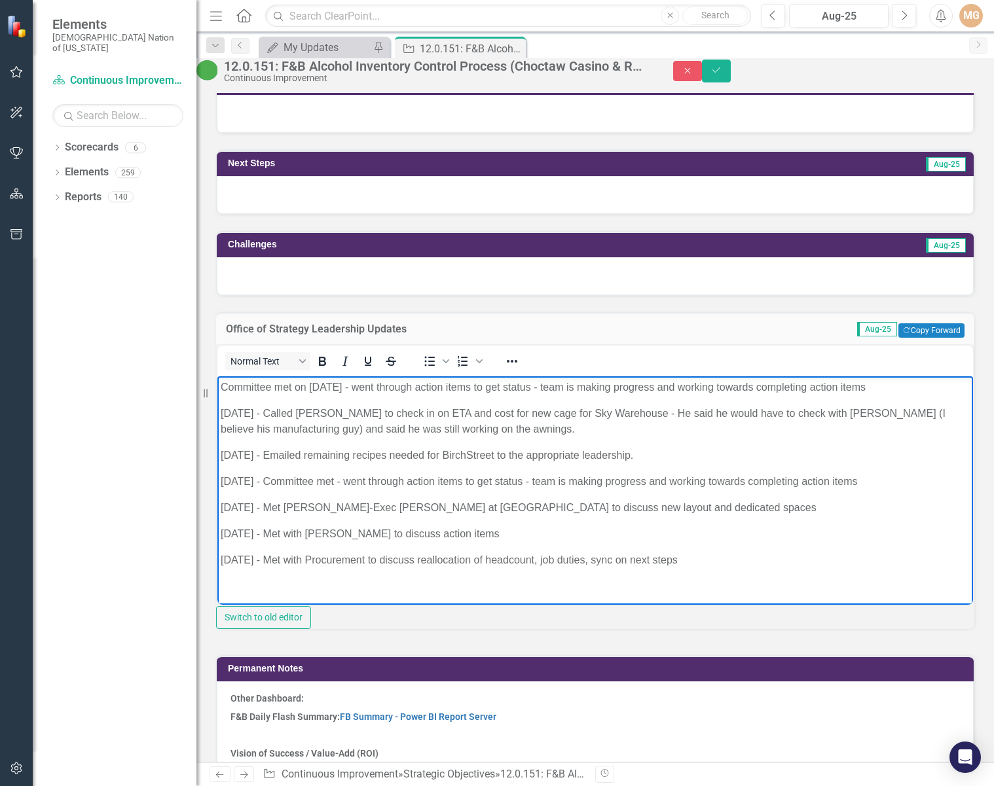
click at [222, 478] on p "[DATE] - Committee met - went through action items to get status - team is maki…" at bounding box center [595, 481] width 749 height 16
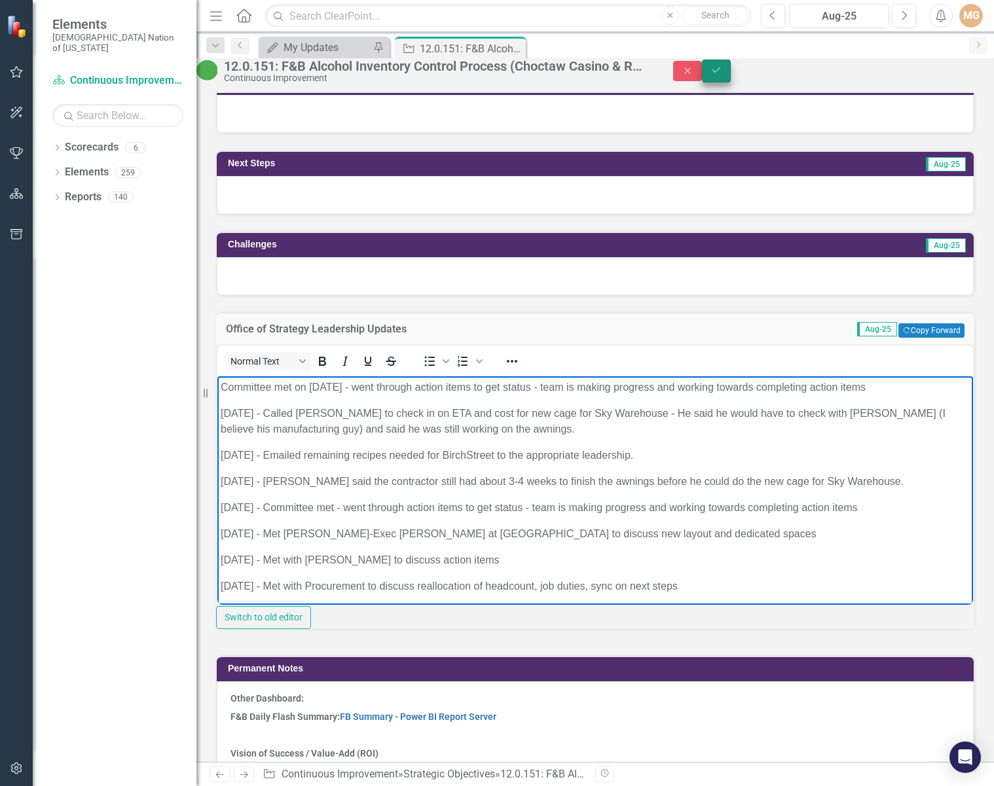
click at [722, 73] on icon "Save" at bounding box center [716, 69] width 12 height 9
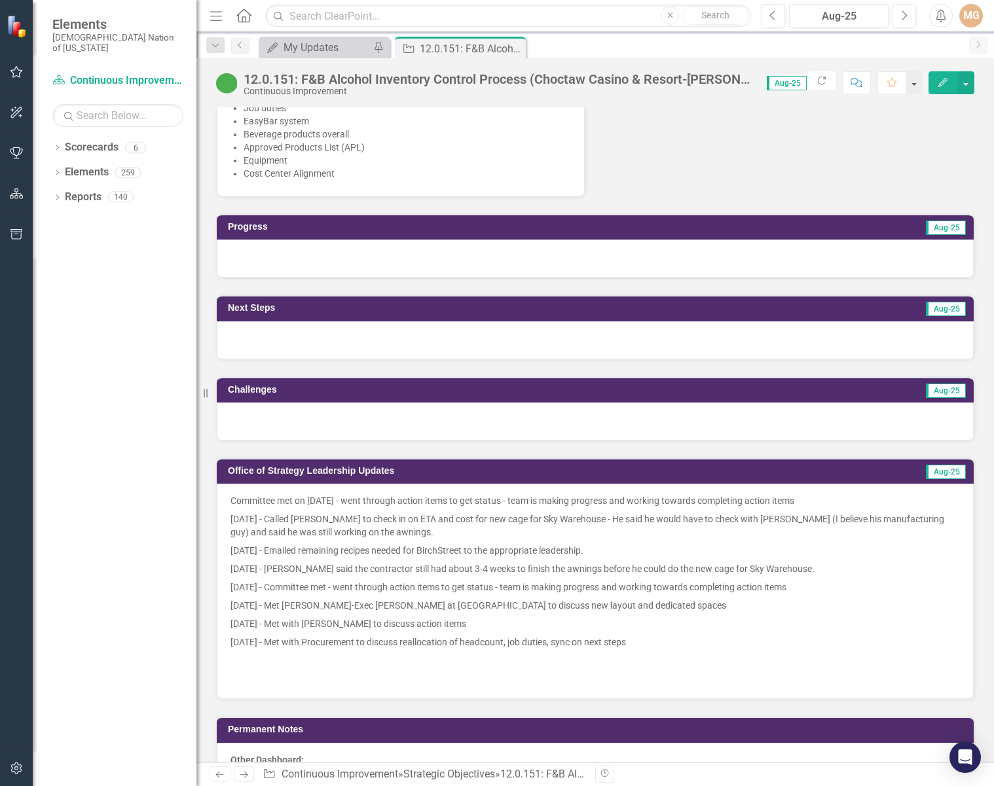
scroll to position [851, 0]
